Goal: Task Accomplishment & Management: Manage account settings

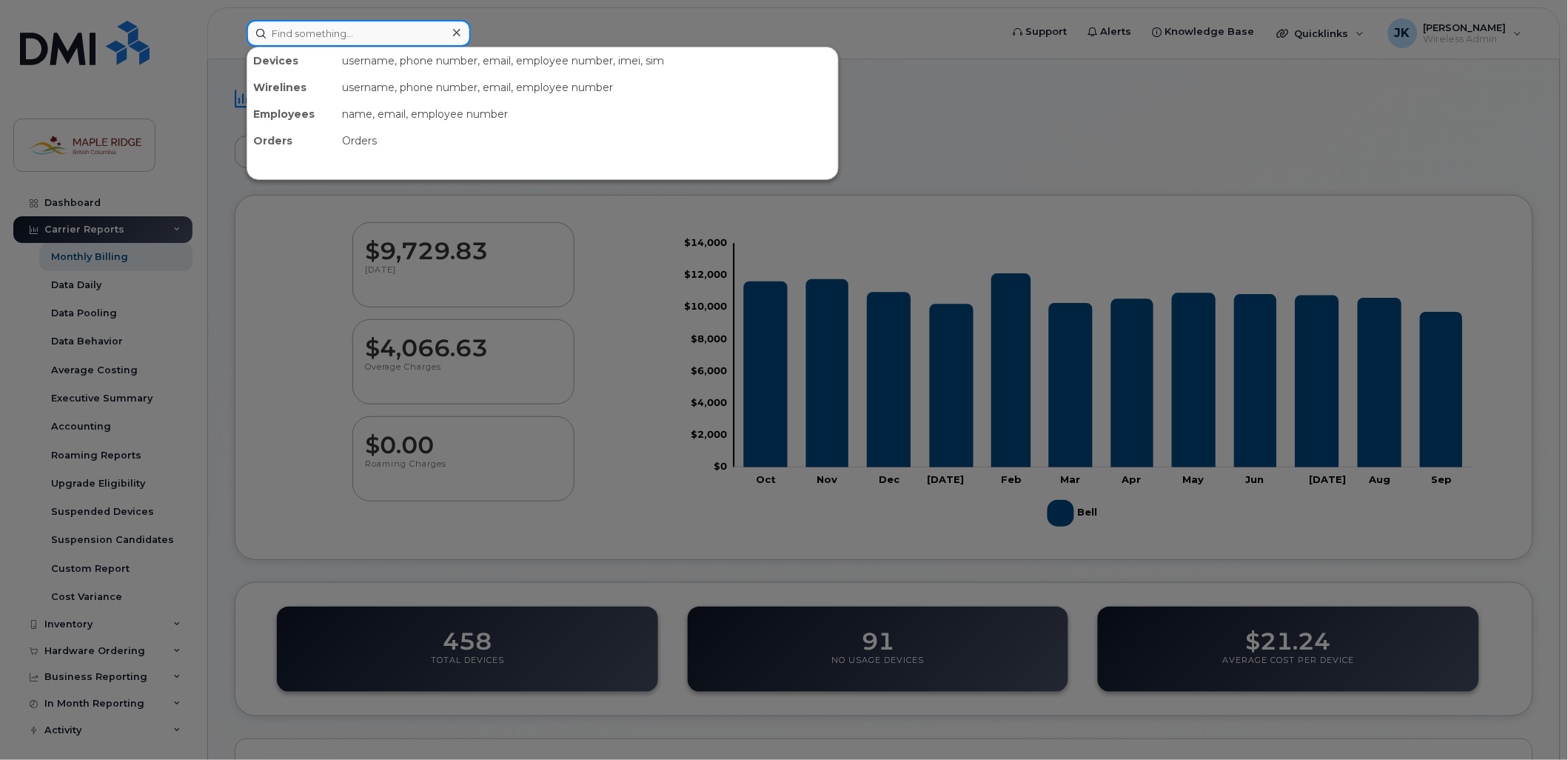
click at [430, 34] on input at bounding box center [359, 33] width 224 height 26
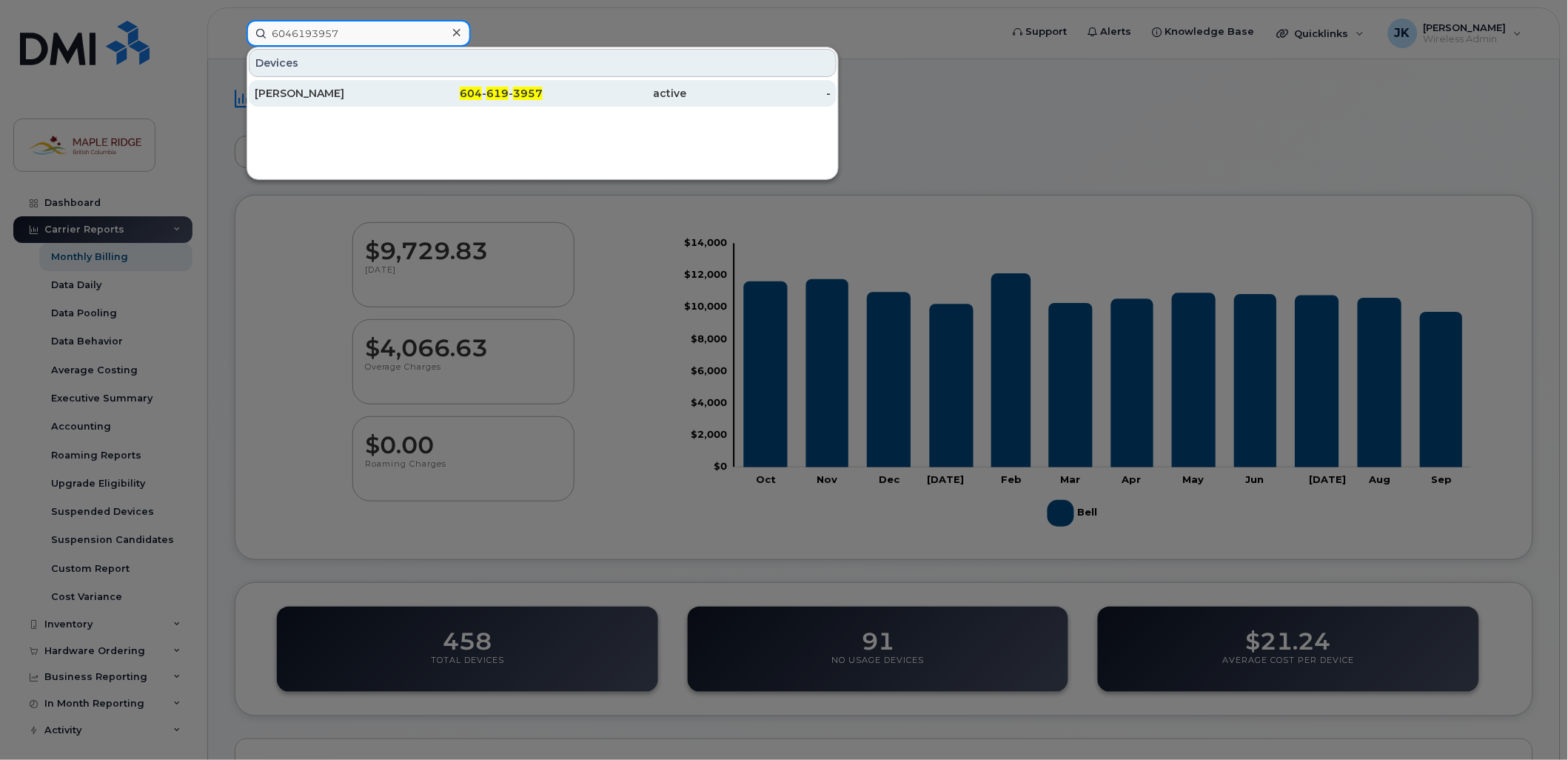
type input "6046193957"
click at [375, 92] on div "[PERSON_NAME]" at bounding box center [327, 94] width 145 height 15
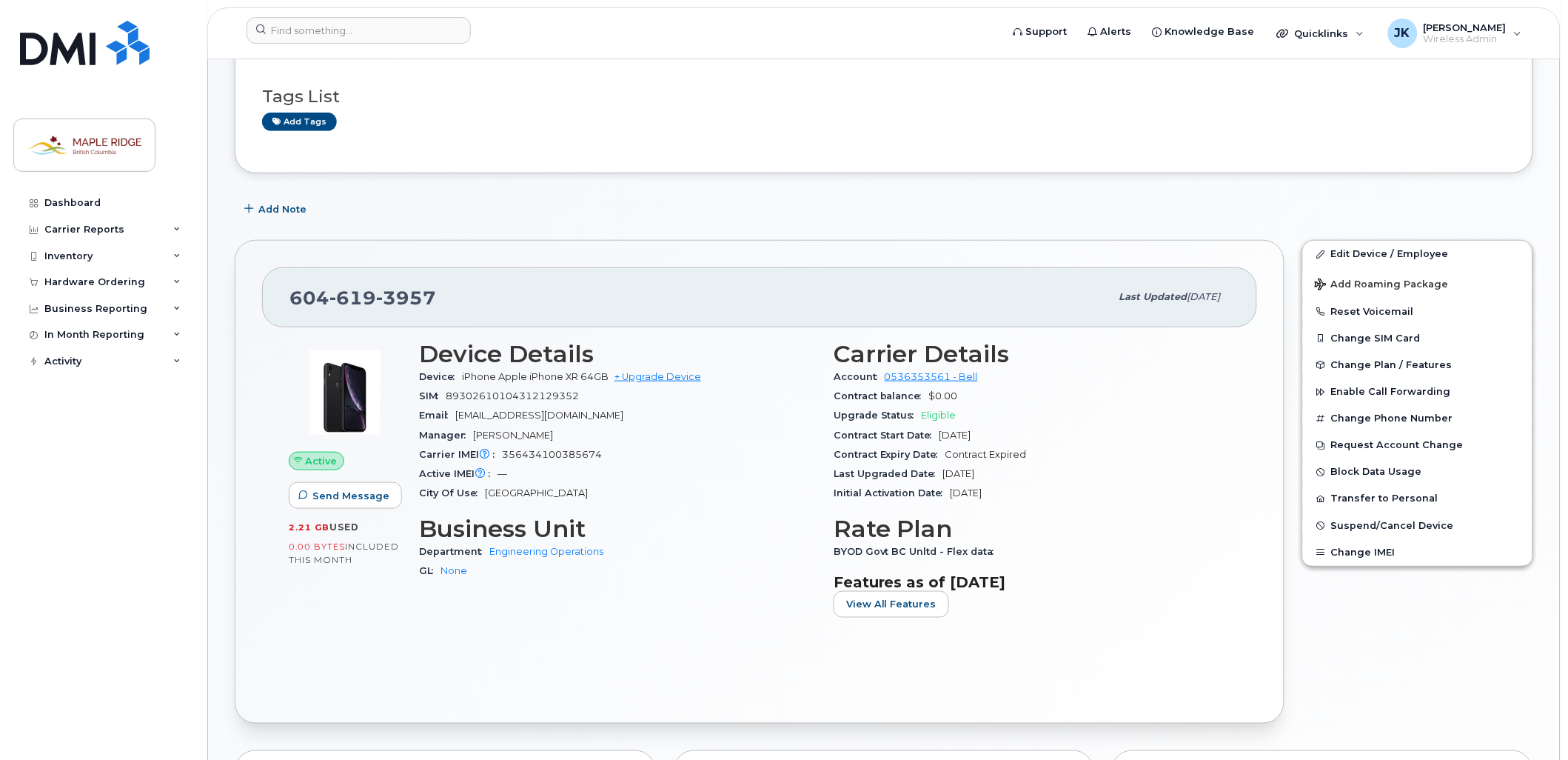
scroll to position [247, 0]
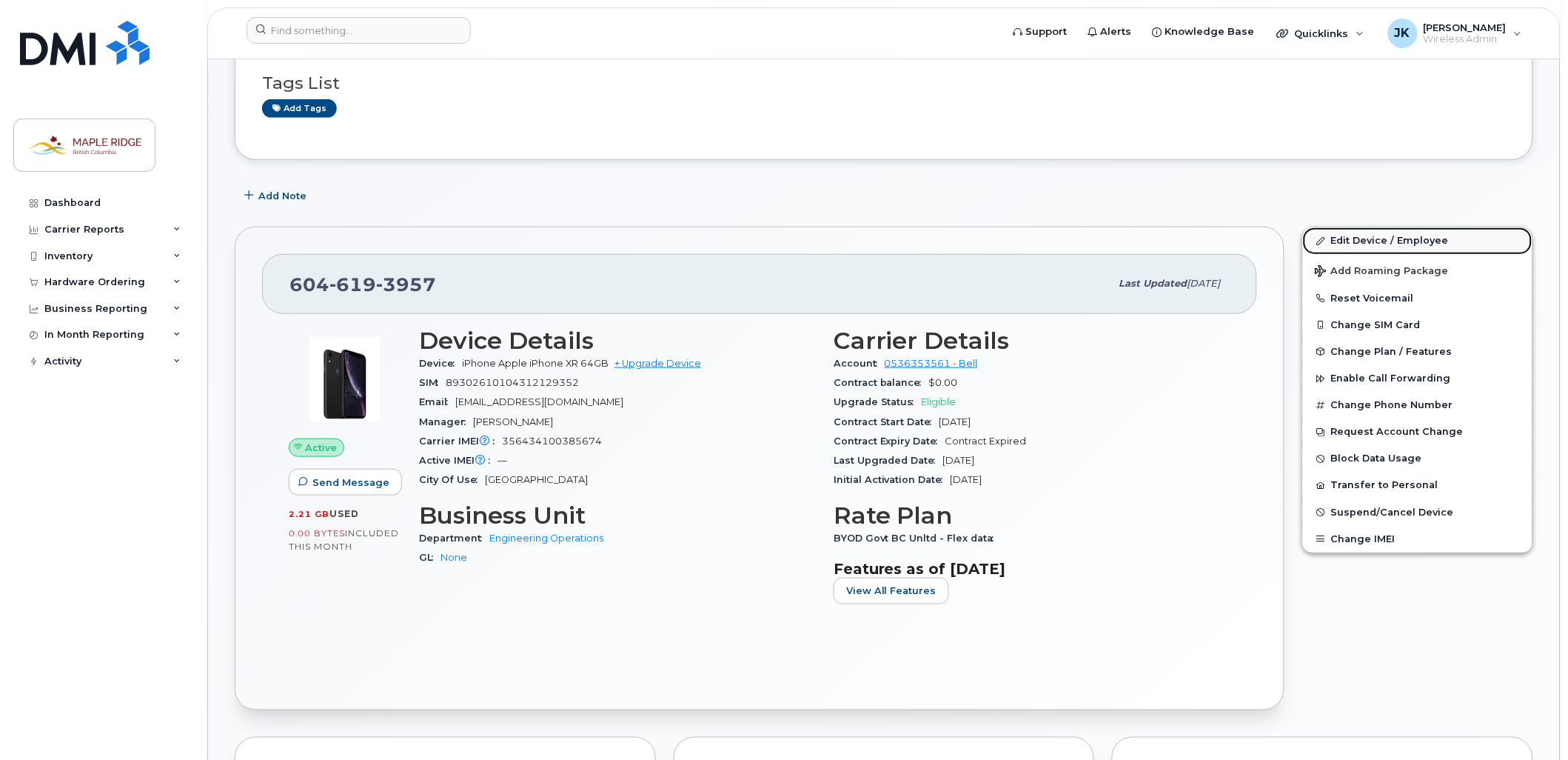
click at [1354, 235] on link "Edit Device / Employee" at bounding box center [1417, 240] width 229 height 26
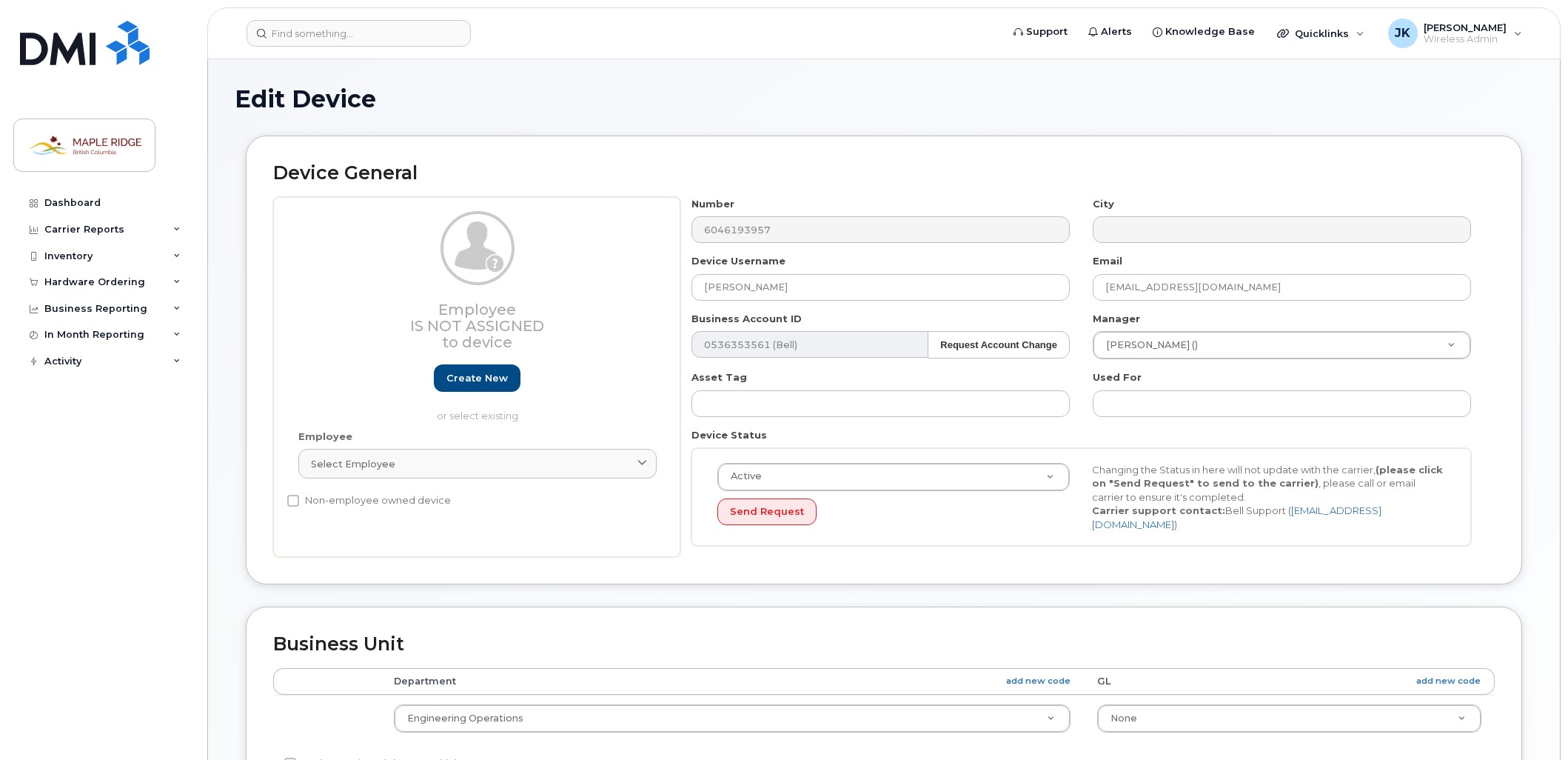
select select "4796438"
select select "4796461"
click at [996, 292] on input "[PERSON_NAME]" at bounding box center [881, 287] width 378 height 26
drag, startPoint x: 996, startPoint y: 292, endPoint x: 216, endPoint y: 291, distance: 780.0
click at [216, 292] on div "Edit Device Device General Employee Is not assigned to device Create new or sel…" at bounding box center [884, 657] width 1352 height 1197
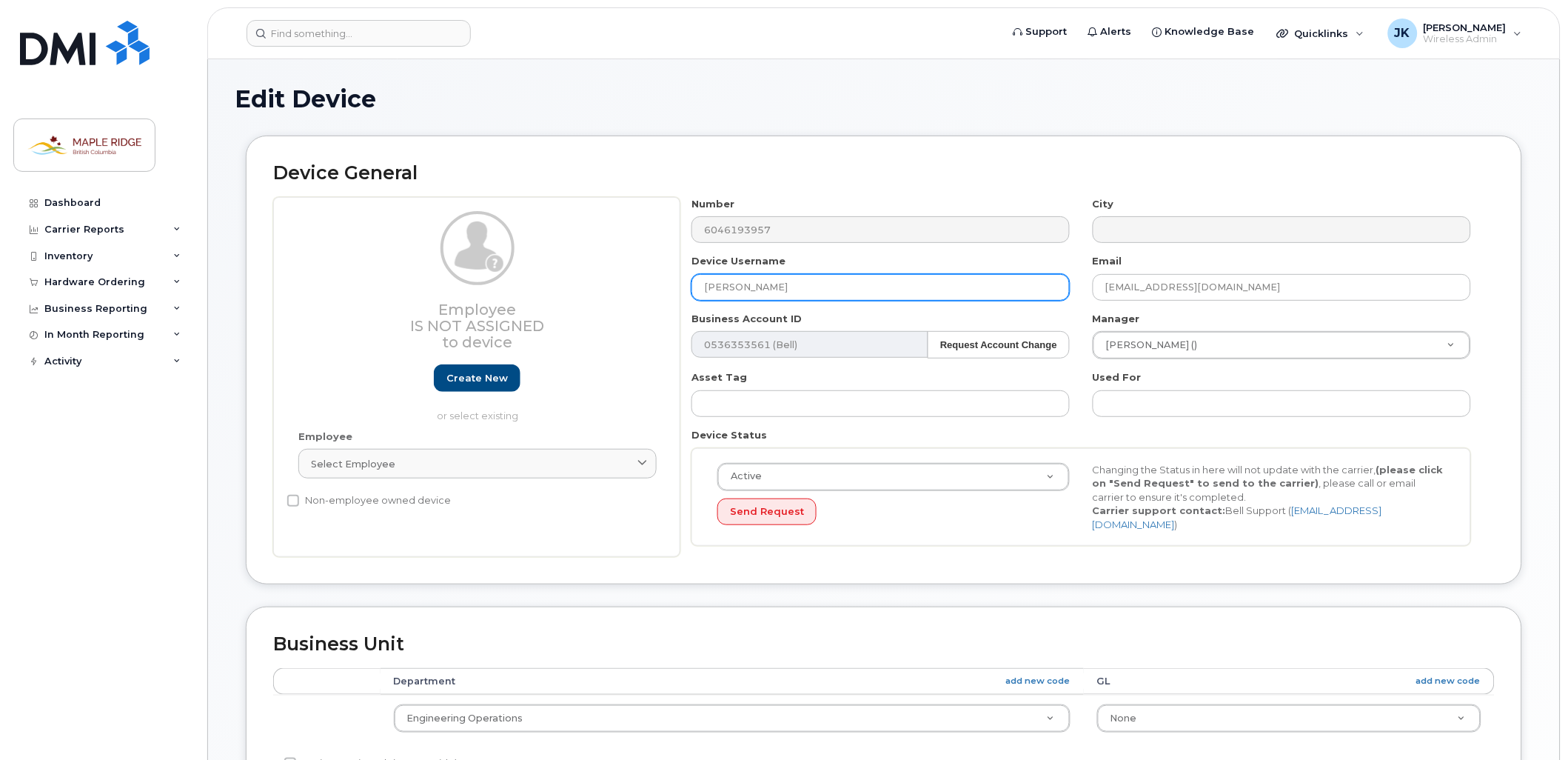
type input "Brian Kehoe"
drag, startPoint x: 1338, startPoint y: 294, endPoint x: 891, endPoint y: 299, distance: 447.0
click at [891, 299] on div "Number 6046193957 City Device Username Brian Kehoe Email bkehoe Business Accoun…" at bounding box center [1081, 377] width 803 height 361
paste input "@mapleridge.ca"
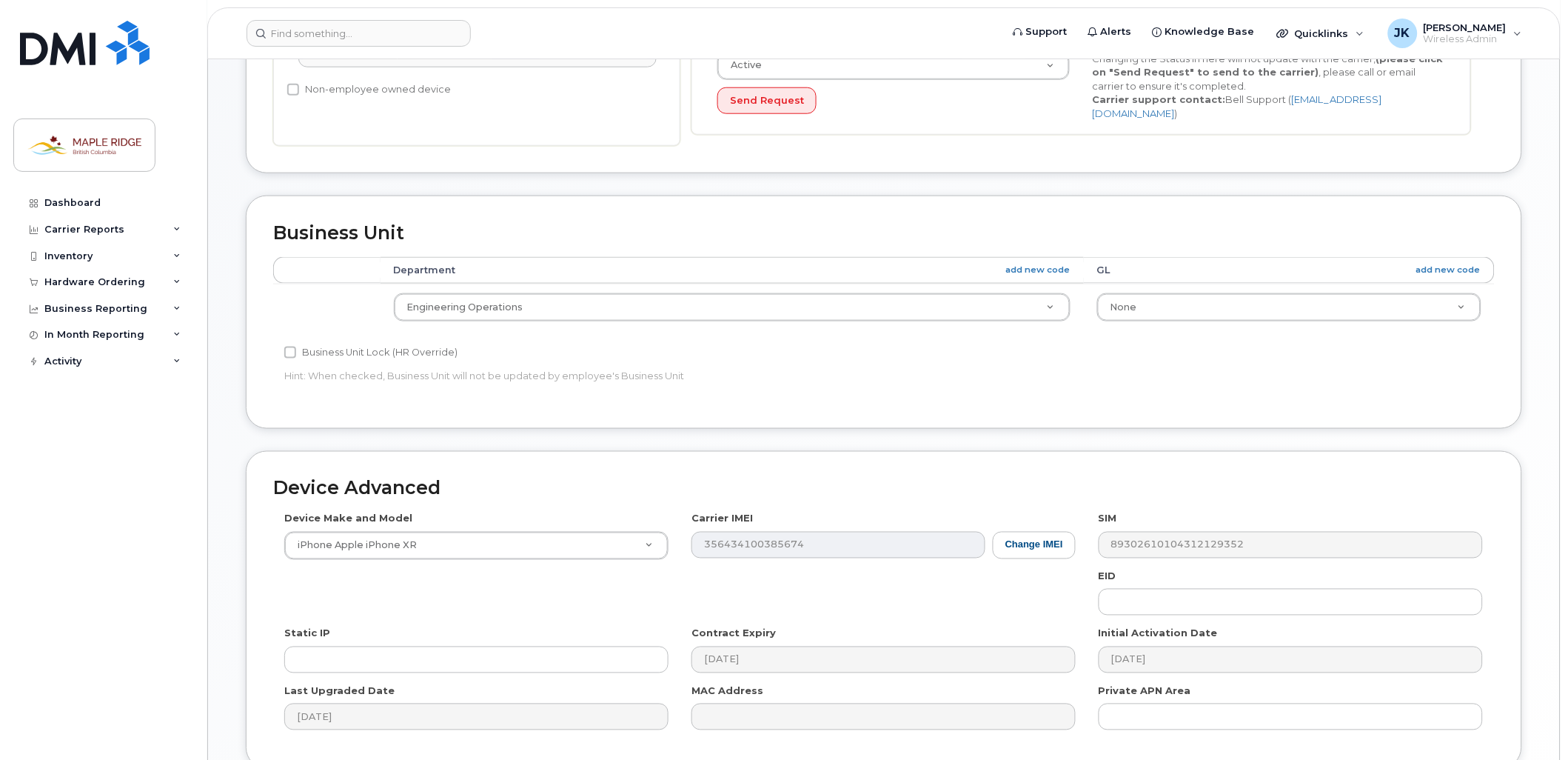
scroll to position [247, 0]
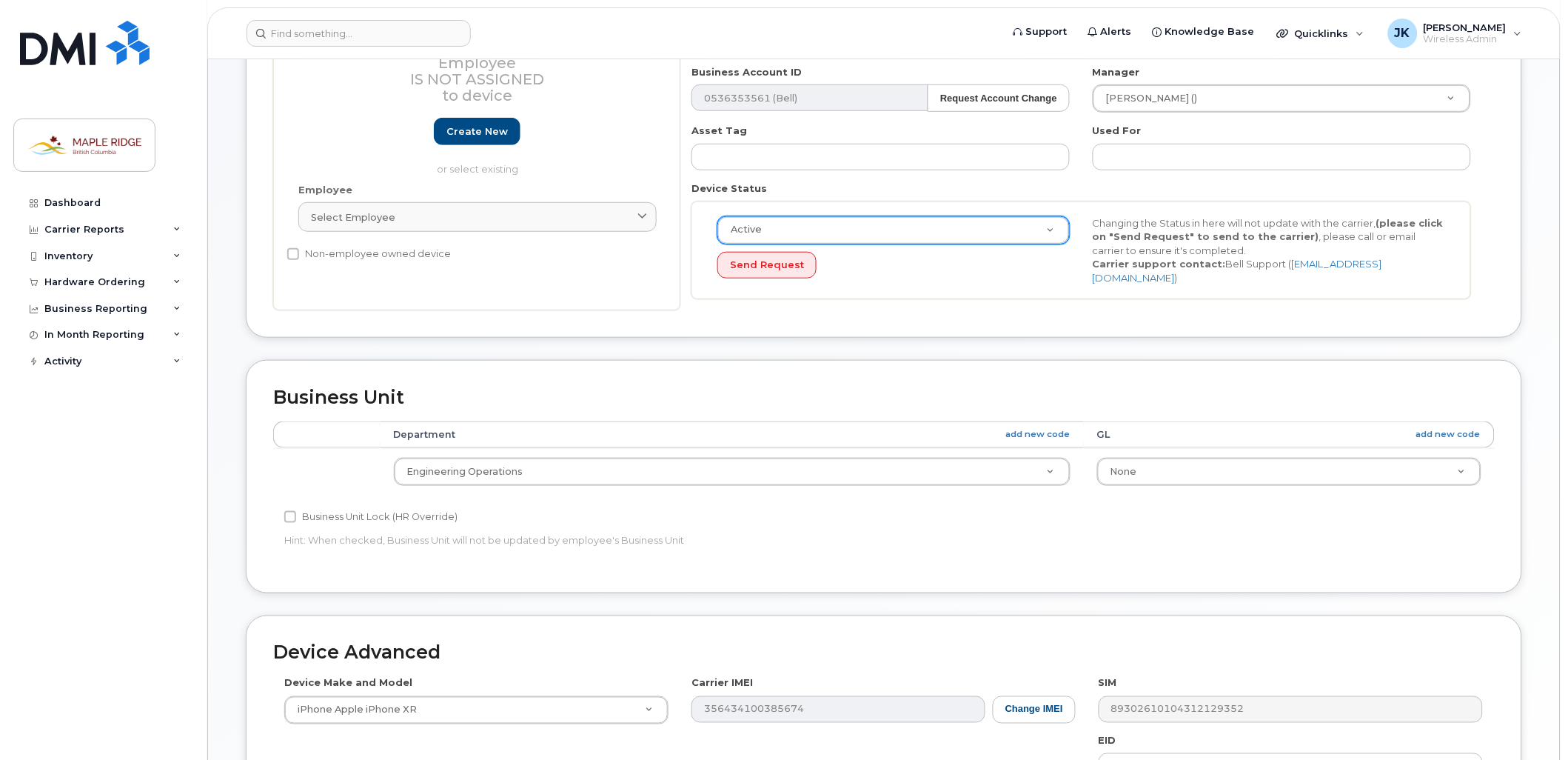
type input "bkehoe@mapleridge.ca"
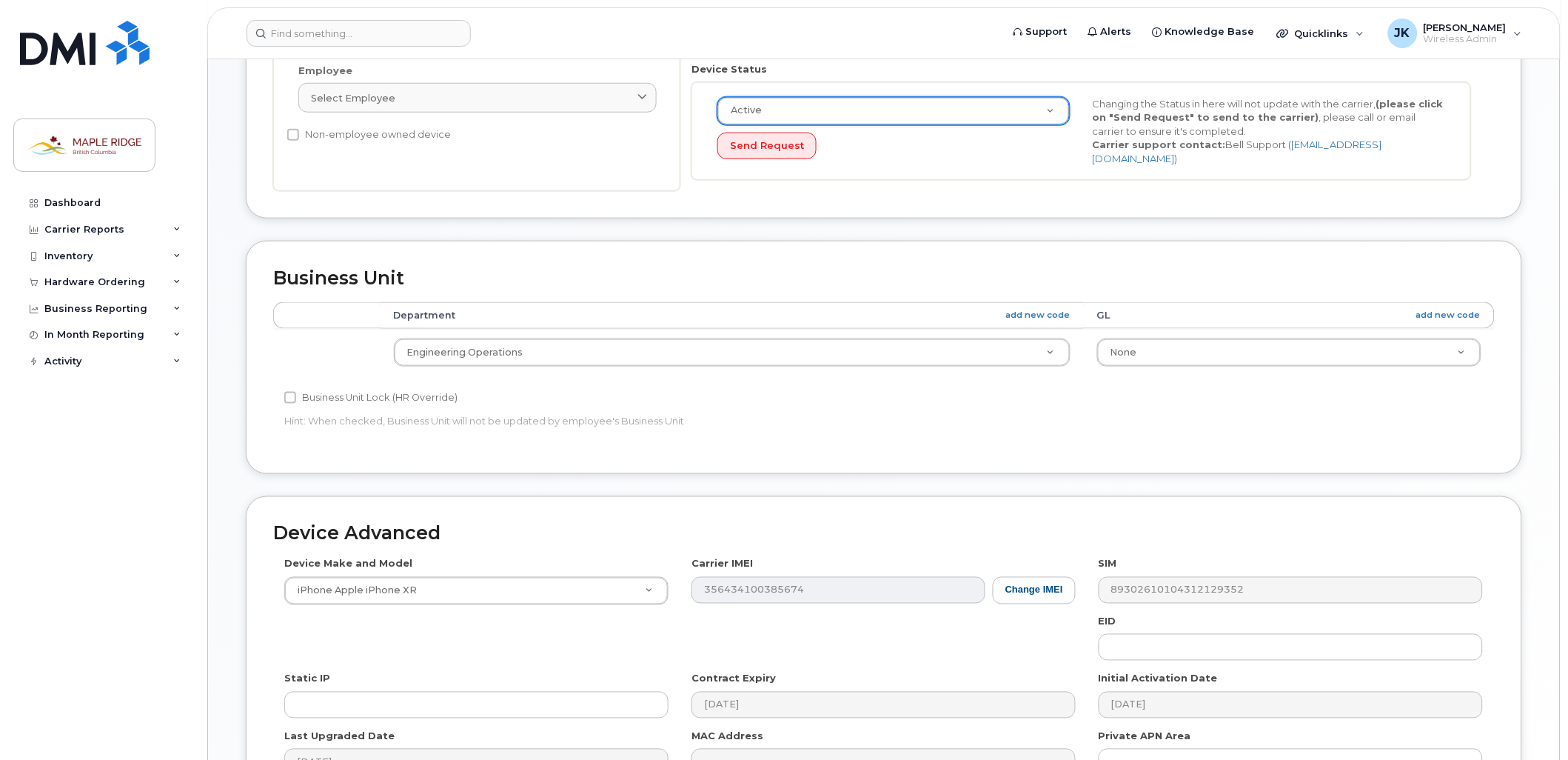
scroll to position [538, 0]
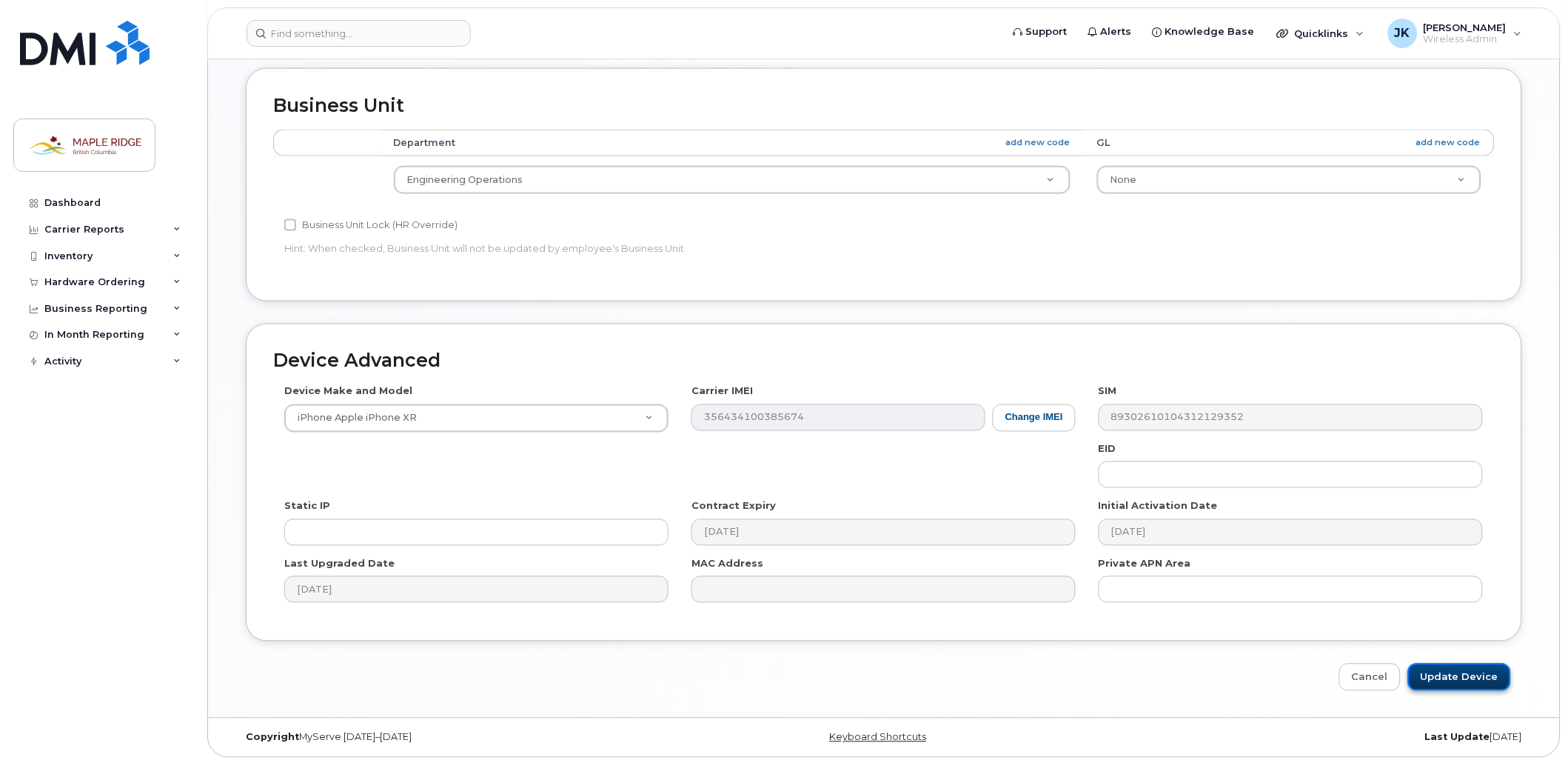
click at [1454, 671] on input "Update Device" at bounding box center [1460, 677] width 103 height 27
type input "Saving..."
